Goal: Navigation & Orientation: Find specific page/section

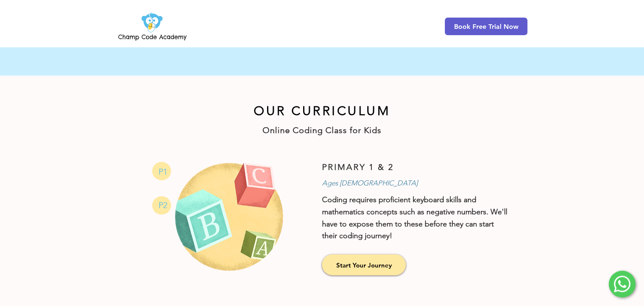
scroll to position [420, 0]
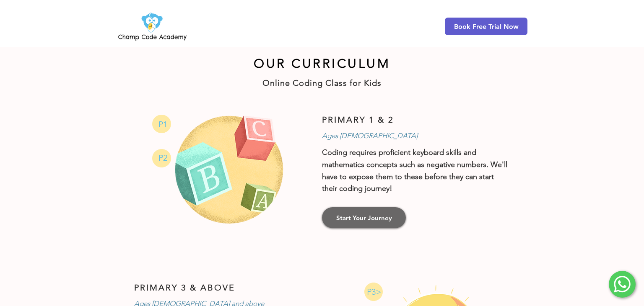
click at [382, 224] on link "Start Your Journey" at bounding box center [364, 218] width 84 height 21
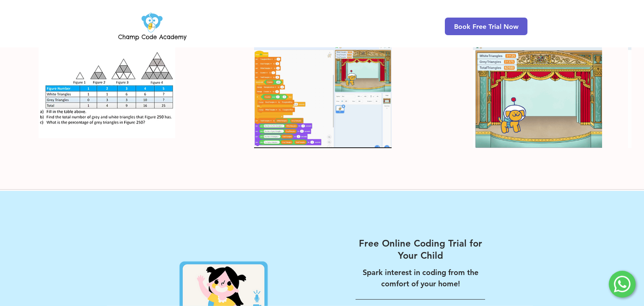
scroll to position [1595, 0]
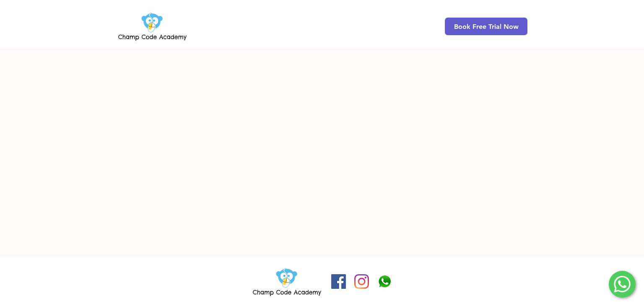
scroll to position [420, 0]
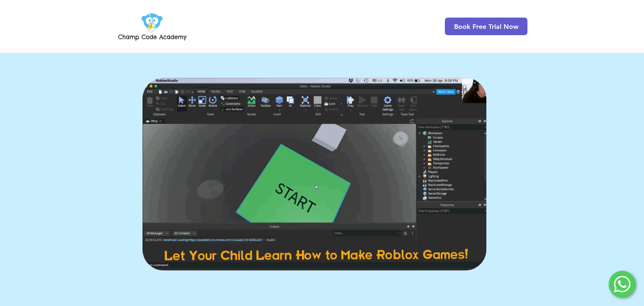
click at [153, 16] on img at bounding box center [153, 26] width 72 height 33
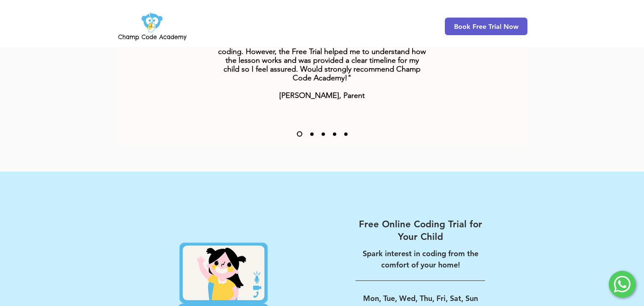
scroll to position [1357, 0]
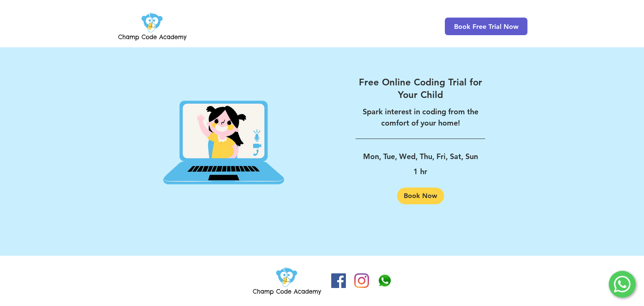
click at [287, 278] on img at bounding box center [287, 281] width 72 height 33
